Goal: Find specific page/section: Find specific page/section

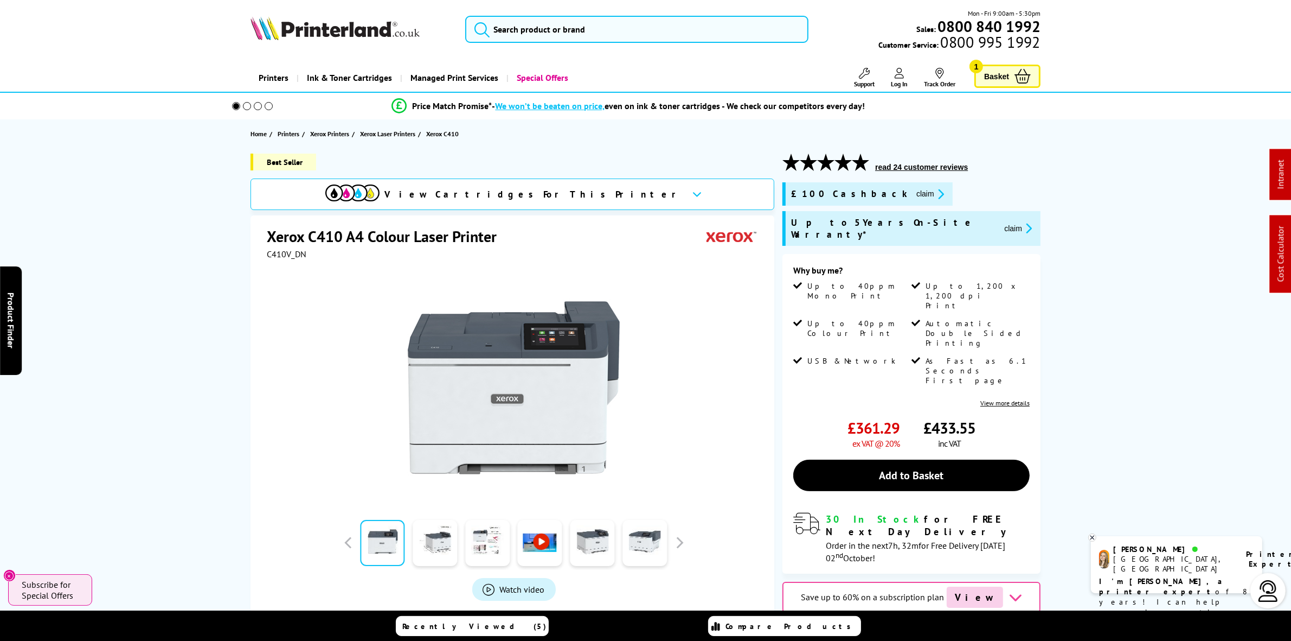
click at [590, 44] on div "Mon - Fri 9:00am - 5:30pm Sales: 0800 840 1992 Customer Service: 0800 995 1992" at bounding box center [646, 32] width 868 height 48
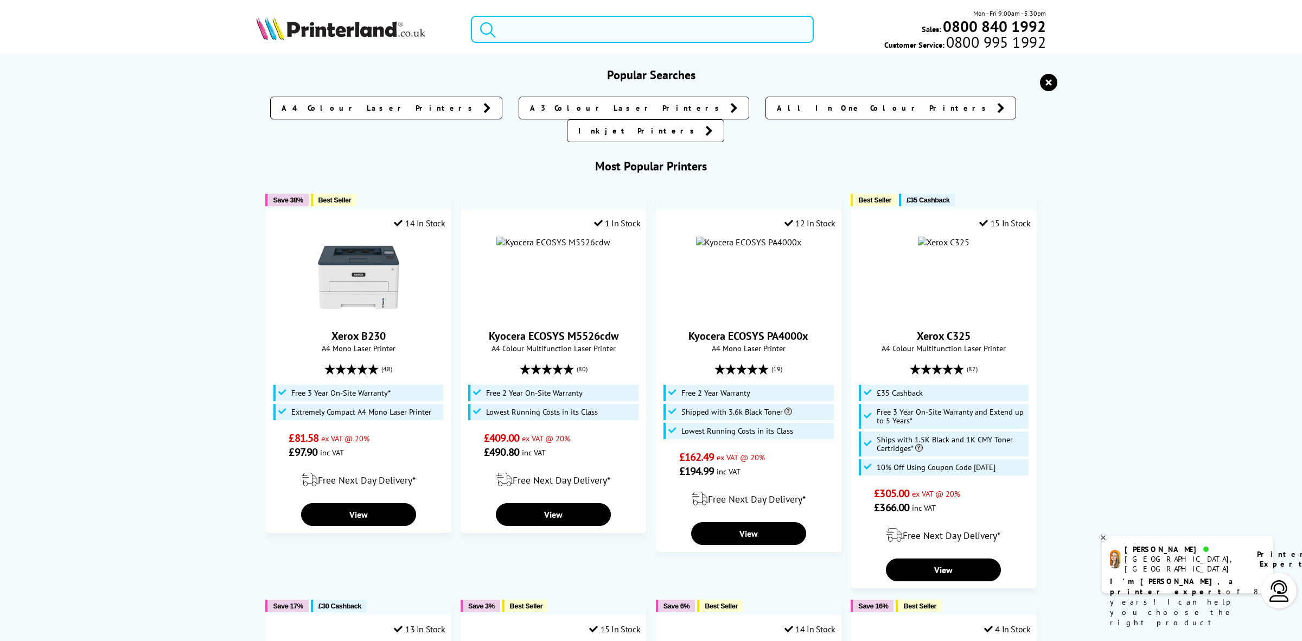
click at [589, 25] on input "search" at bounding box center [642, 29] width 343 height 27
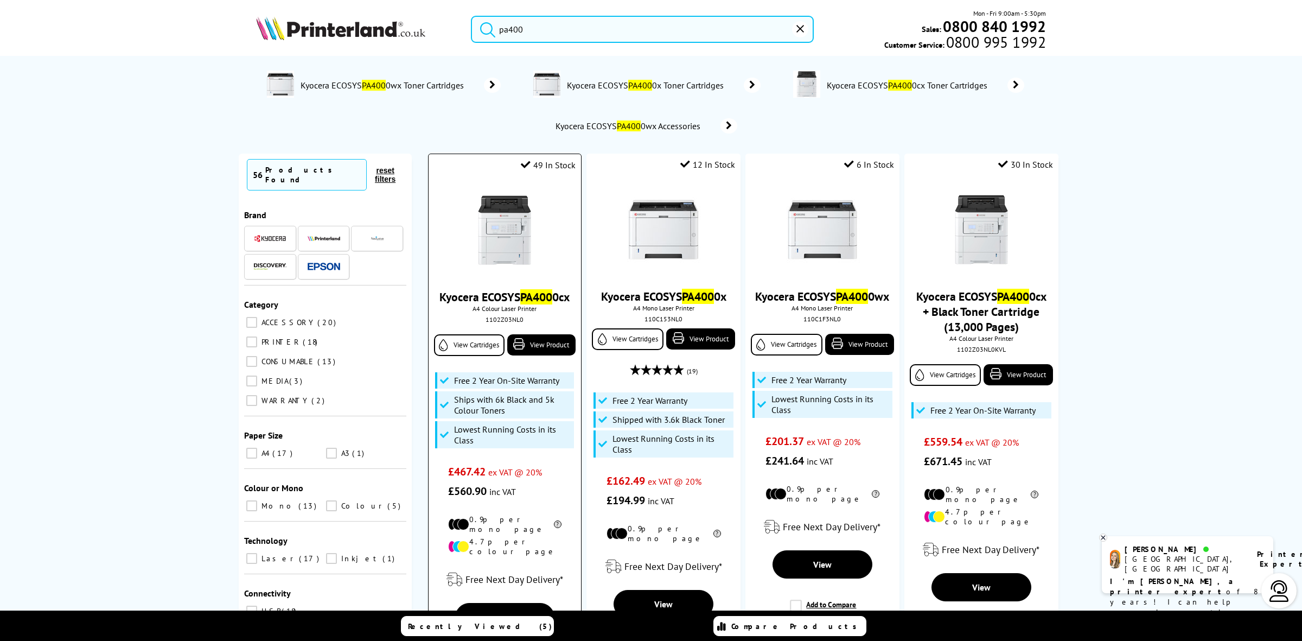
type input "pa400"
click at [346, 35] on img at bounding box center [340, 28] width 169 height 24
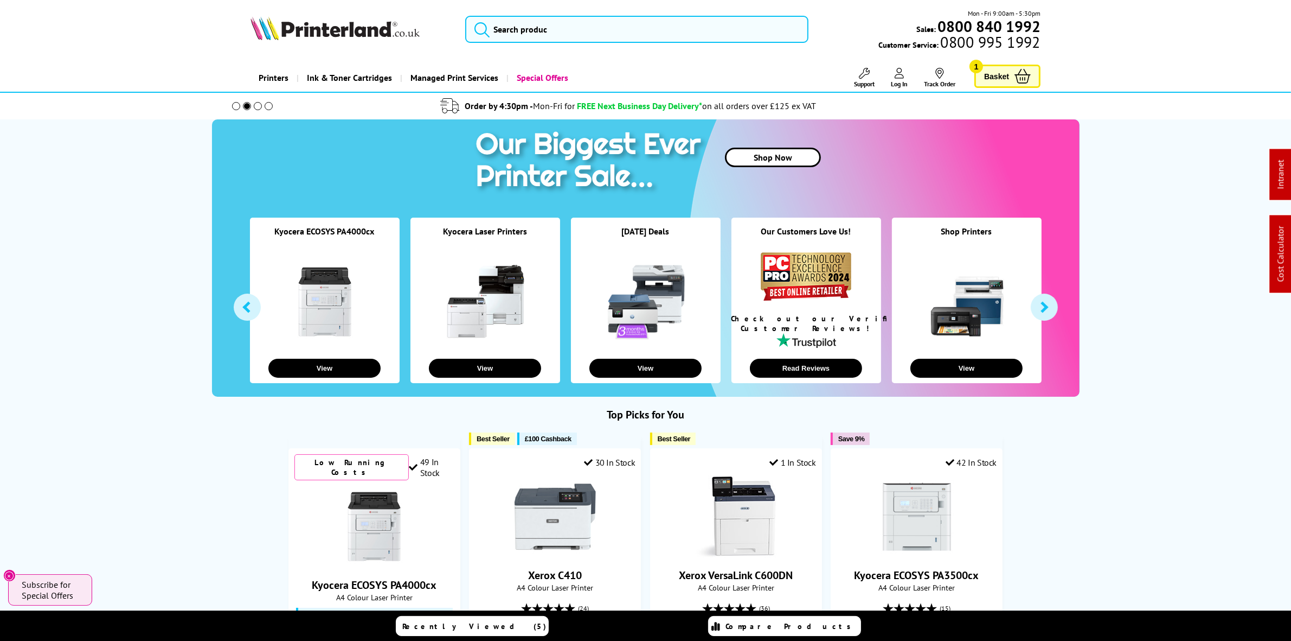
click at [318, 18] on img at bounding box center [335, 28] width 169 height 24
